Goal: Information Seeking & Learning: Learn about a topic

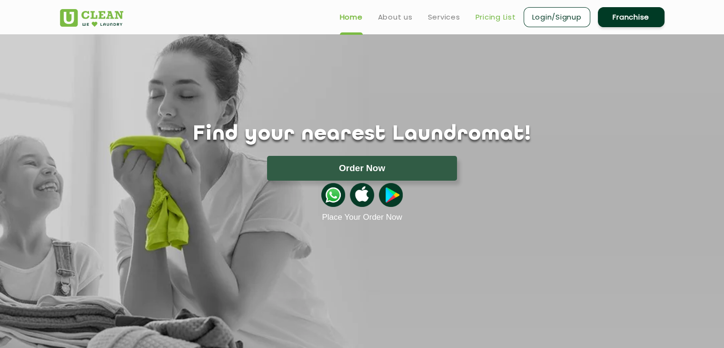
click at [496, 18] on link "Pricing List" at bounding box center [496, 16] width 40 height 11
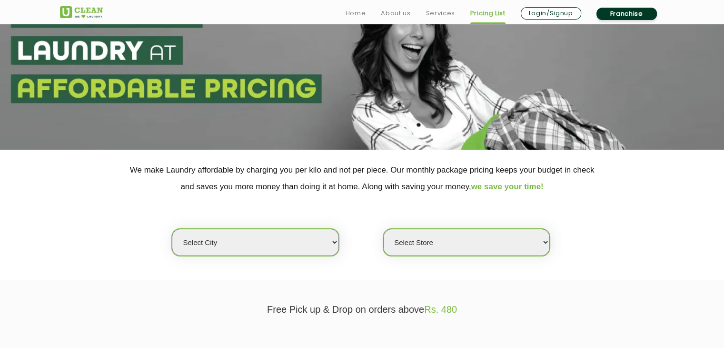
scroll to position [74, 0]
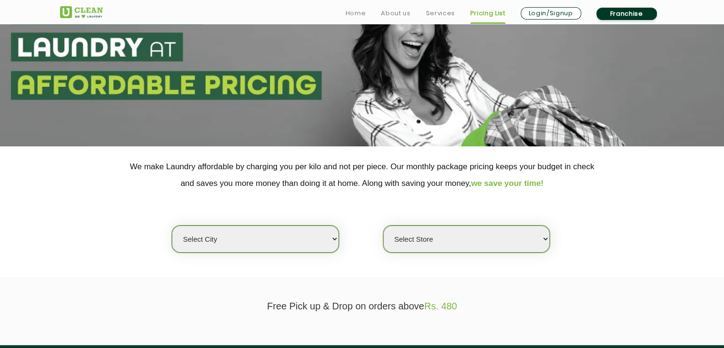
click at [260, 237] on select "Select city [GEOGRAPHIC_DATA] [GEOGRAPHIC_DATA] [GEOGRAPHIC_DATA] [GEOGRAPHIC_D…" at bounding box center [255, 238] width 167 height 27
select select "67"
click at [172, 225] on select "Select city [GEOGRAPHIC_DATA] [GEOGRAPHIC_DATA] [GEOGRAPHIC_DATA] [GEOGRAPHIC_D…" at bounding box center [255, 238] width 167 height 27
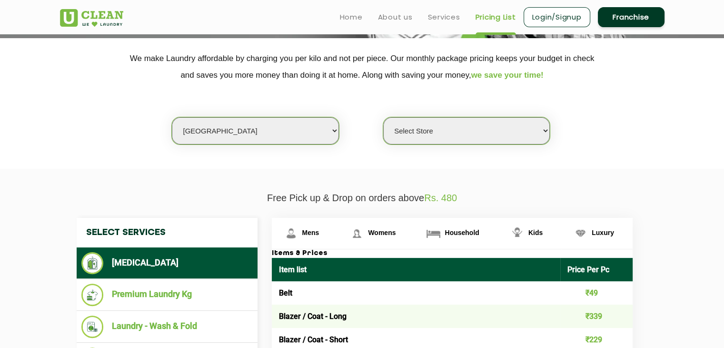
scroll to position [181, 0]
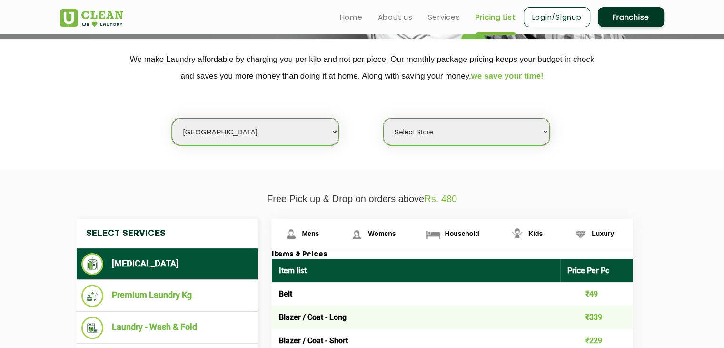
click at [470, 122] on select "Select Store [GEOGRAPHIC_DATA] [GEOGRAPHIC_DATA][PERSON_NAME] [GEOGRAPHIC_DATA]…" at bounding box center [466, 131] width 167 height 27
select select "441"
click at [383, 118] on select "Select Store [GEOGRAPHIC_DATA] [GEOGRAPHIC_DATA][PERSON_NAME] [GEOGRAPHIC_DATA]…" at bounding box center [466, 131] width 167 height 27
click at [465, 239] on link "Household" at bounding box center [455, 234] width 83 height 31
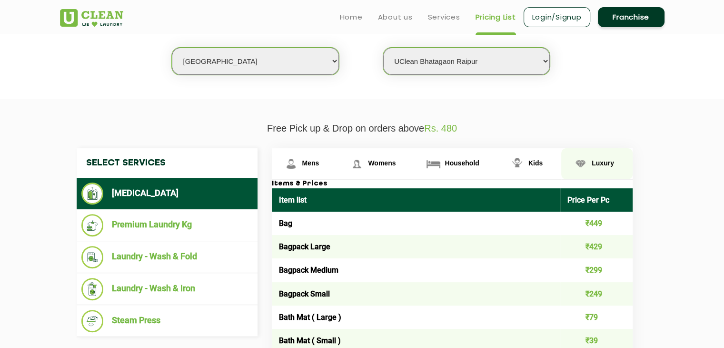
scroll to position [250, 0]
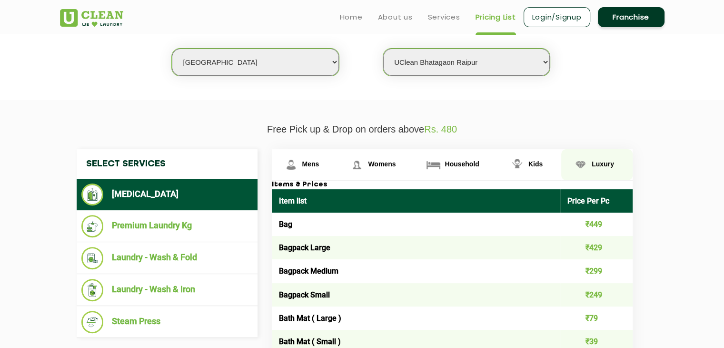
click at [591, 160] on link "Luxury" at bounding box center [596, 164] width 71 height 31
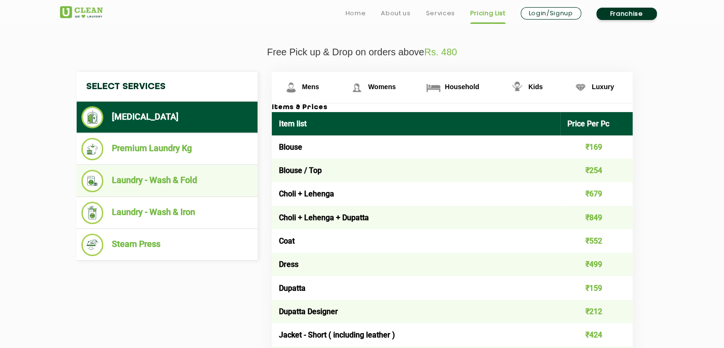
scroll to position [329, 0]
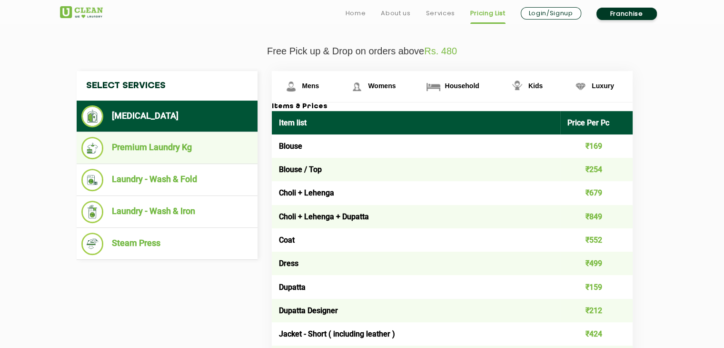
click at [204, 157] on li "Premium Laundry Kg" at bounding box center [166, 148] width 171 height 22
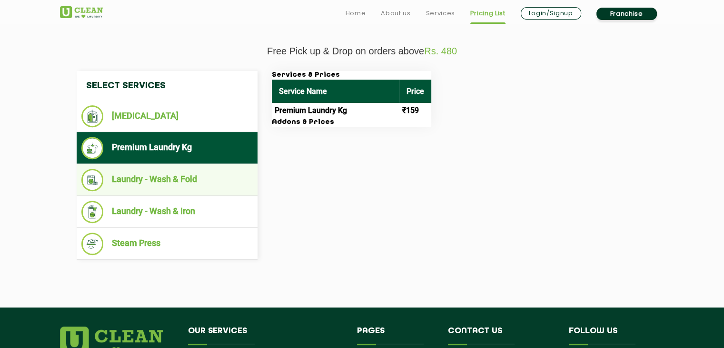
click at [203, 175] on li "Laundry - Wash & Fold" at bounding box center [166, 180] width 171 height 22
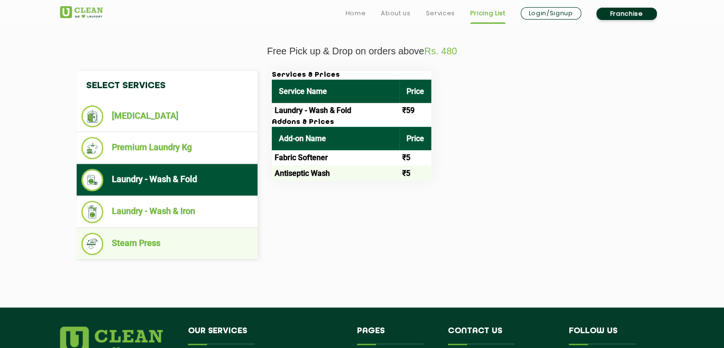
click at [190, 243] on li "Steam Press" at bounding box center [166, 243] width 171 height 22
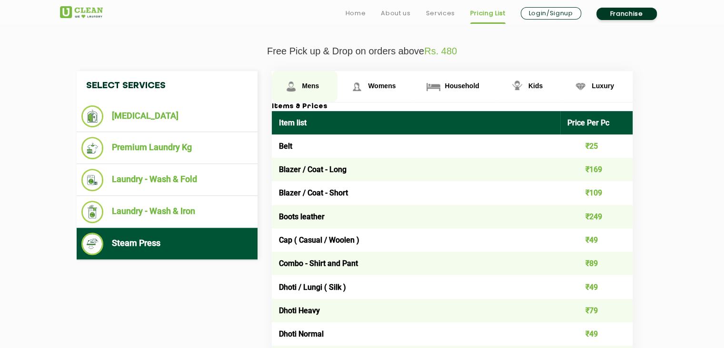
click at [307, 79] on link "Mens" at bounding box center [305, 86] width 66 height 31
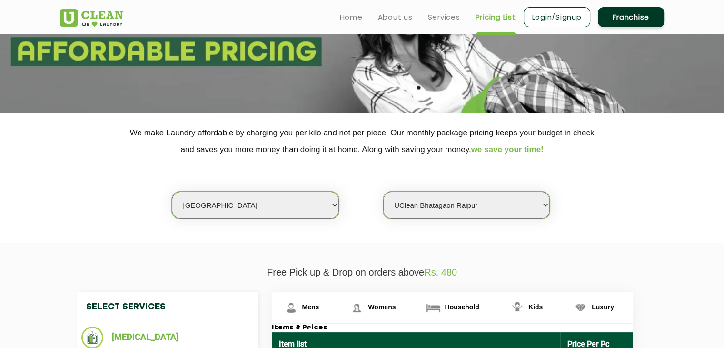
scroll to position [0, 0]
